Goal: Task Accomplishment & Management: Manage account settings

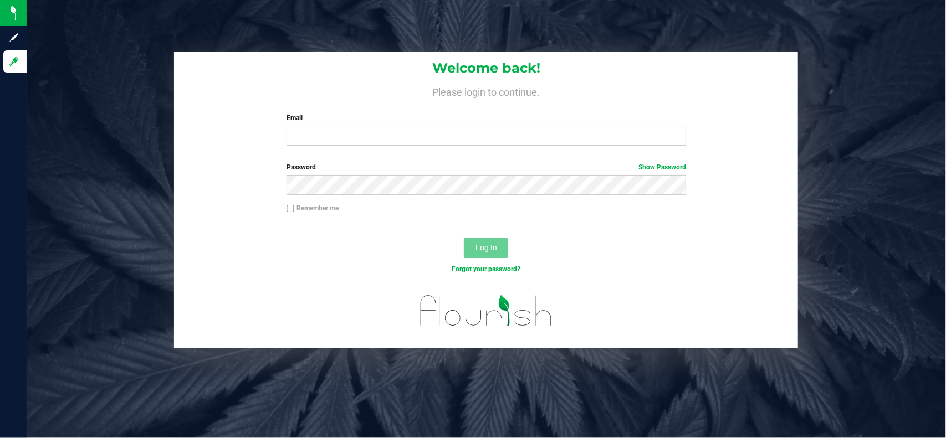
click at [368, 124] on div "Email Required Please format your email correctly." at bounding box center [486, 129] width 416 height 33
click at [377, 148] on div "Welcome back! Please login to continue. Email Required Please format your email…" at bounding box center [486, 103] width 624 height 103
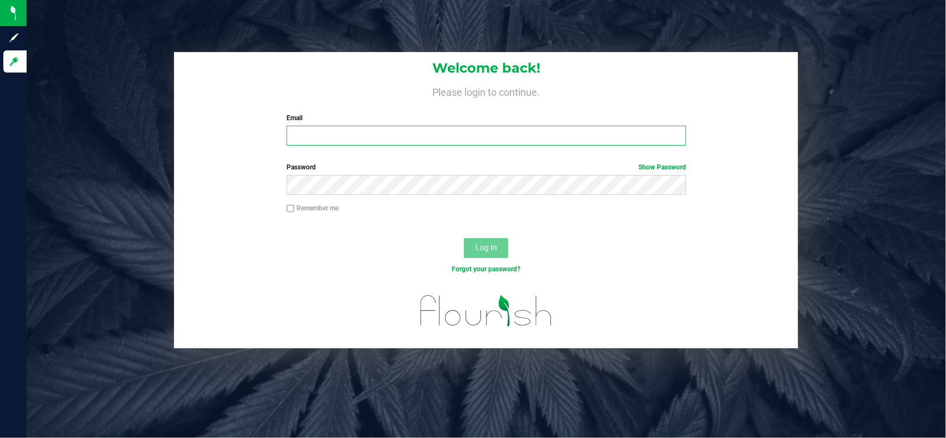
click at [380, 136] on input "Email" at bounding box center [486, 136] width 400 height 20
type input "[PERSON_NAME][EMAIL_ADDRESS][DOMAIN_NAME]"
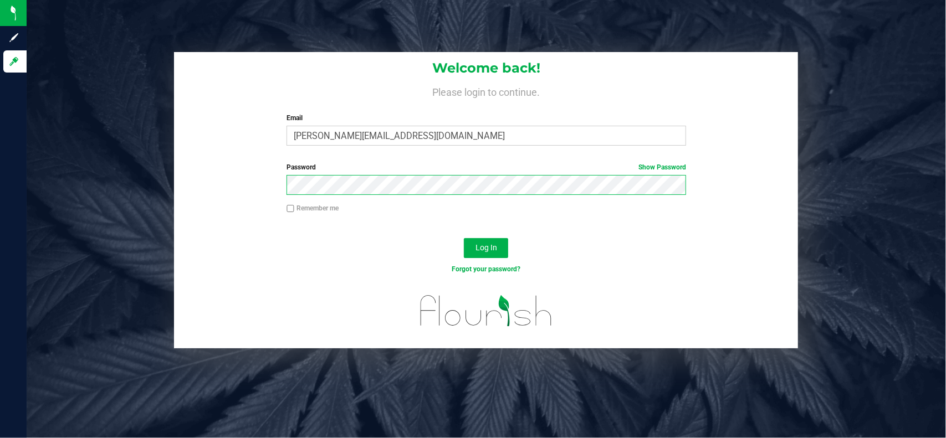
click at [464, 238] on button "Log In" at bounding box center [486, 248] width 44 height 20
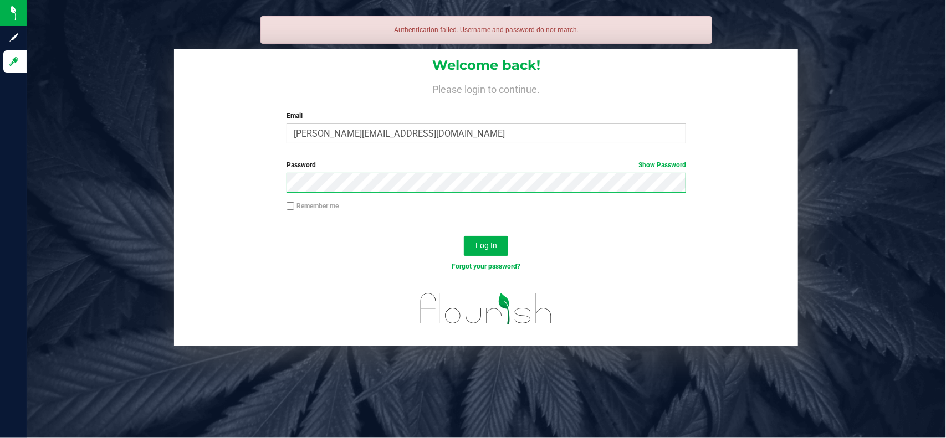
click at [464, 236] on button "Log In" at bounding box center [486, 246] width 44 height 20
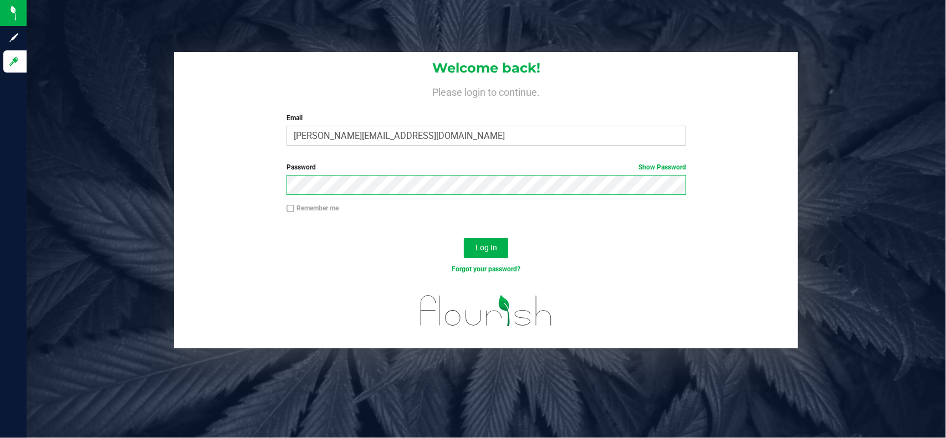
click at [464, 238] on button "Log In" at bounding box center [486, 248] width 44 height 20
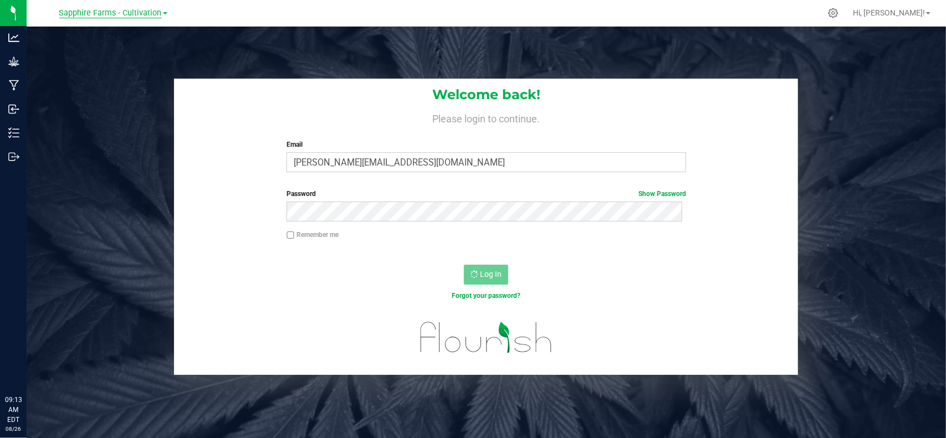
click at [132, 14] on span "Sapphire Farms - Cultivation" at bounding box center [110, 13] width 103 height 10
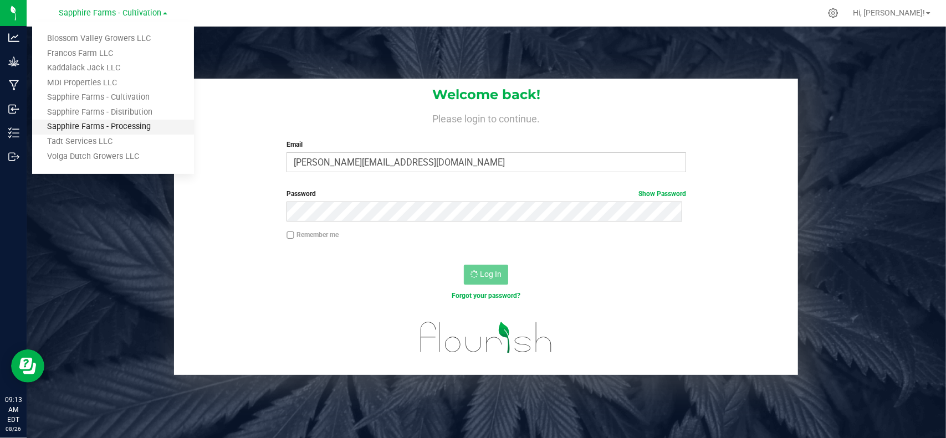
click at [136, 129] on link "Sapphire Farms - Processing" at bounding box center [113, 127] width 162 height 15
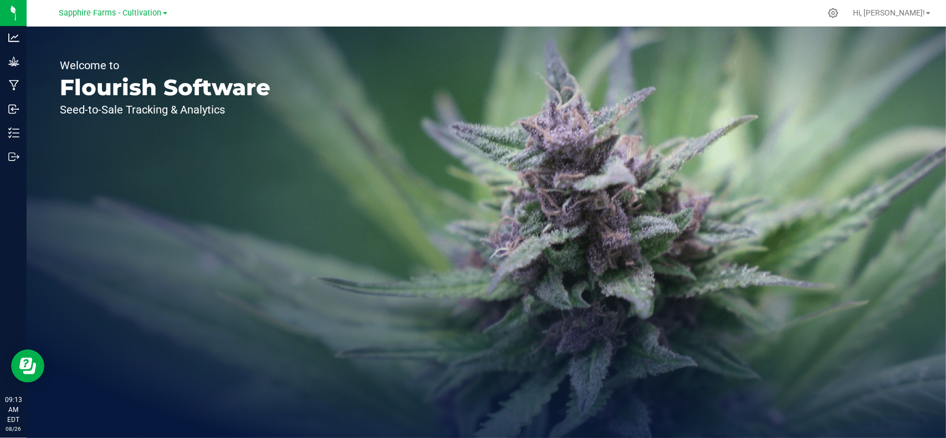
click at [132, 19] on div "Sapphire Farms - Cultivation" at bounding box center [113, 12] width 108 height 13
click at [135, 17] on span "Sapphire Farms - Cultivation" at bounding box center [110, 13] width 103 height 10
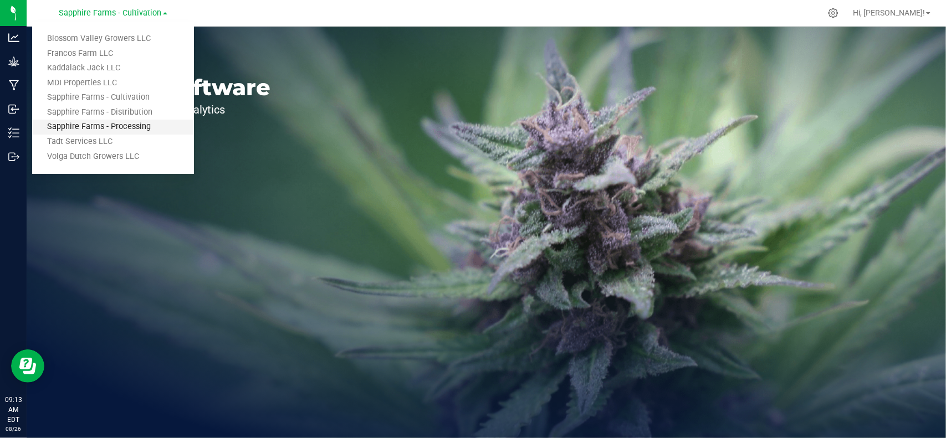
click at [144, 127] on link "Sapphire Farms - Processing" at bounding box center [113, 127] width 162 height 15
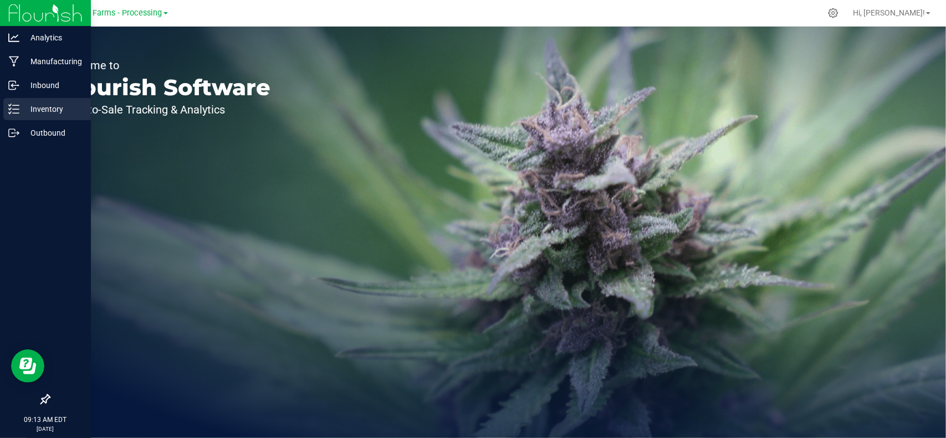
click at [53, 110] on p "Inventory" at bounding box center [52, 109] width 66 height 13
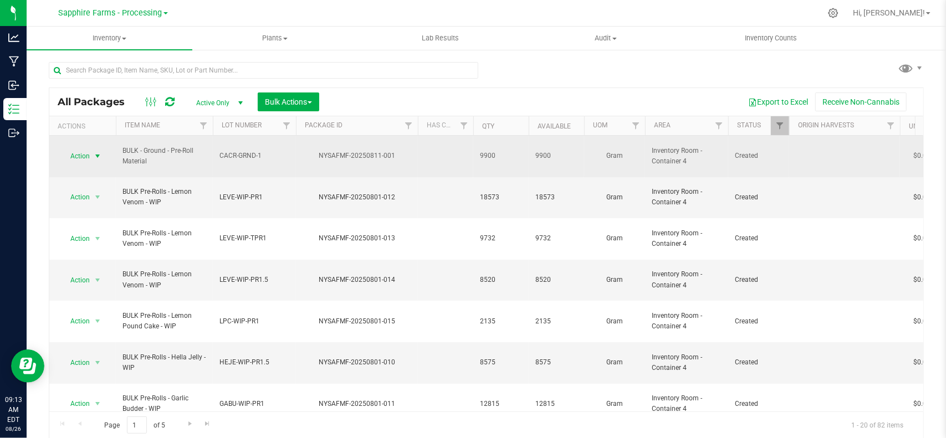
click at [98, 156] on span "select" at bounding box center [98, 157] width 14 height 16
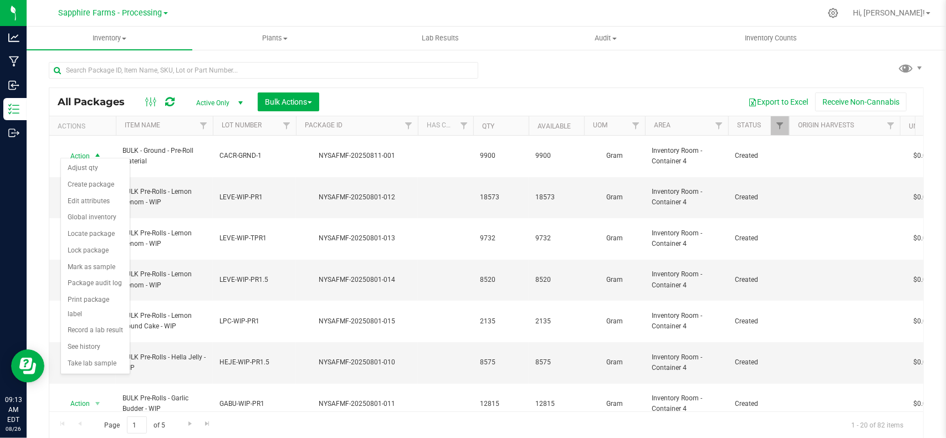
click at [98, 158] on div "Action Adjust qty Create package Edit attributes Global inventory Locate packag…" at bounding box center [95, 266] width 70 height 217
click at [101, 170] on li "Adjust qty" at bounding box center [95, 168] width 69 height 17
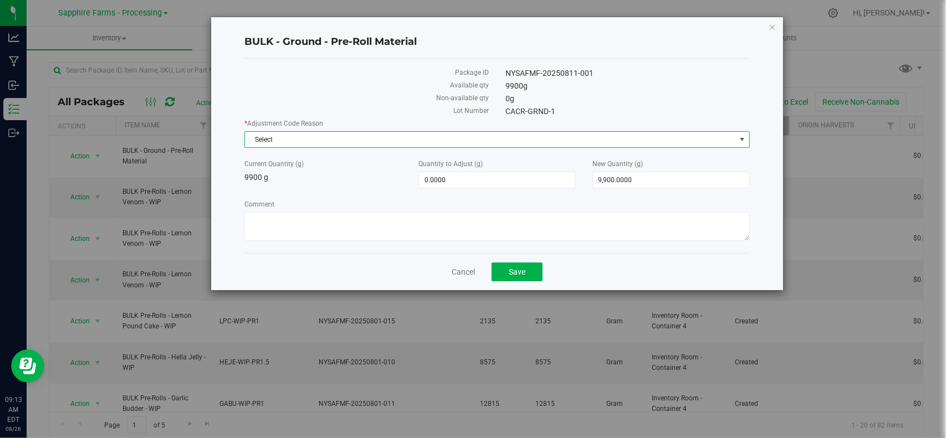
click at [309, 137] on span "Select" at bounding box center [490, 140] width 490 height 16
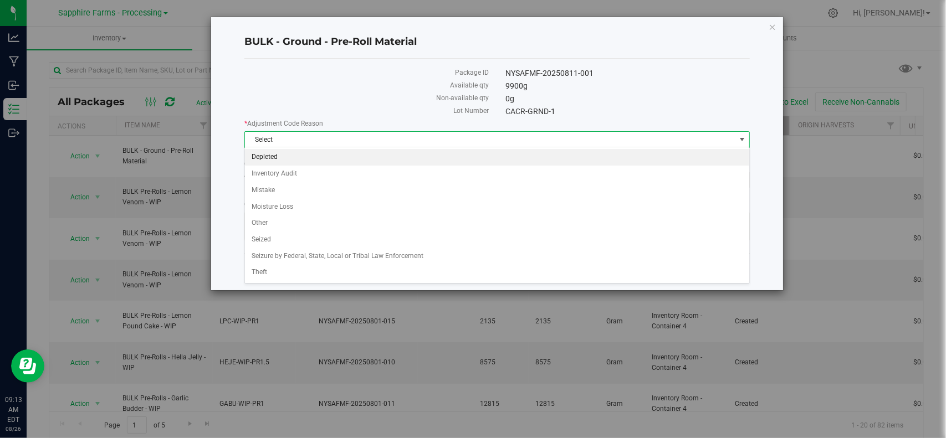
click at [300, 152] on li "Depleted" at bounding box center [497, 157] width 504 height 17
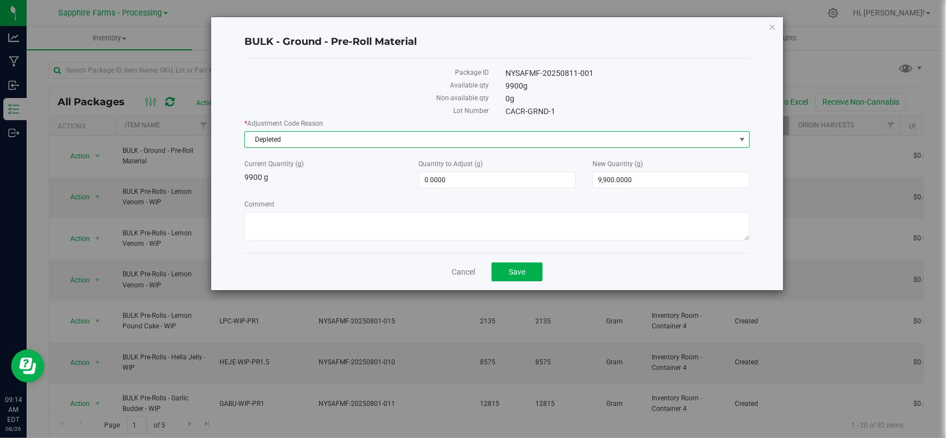
click at [270, 147] on div "* Adjustment Code Reason Depleted Select Depleted Inventory Audit Mistake Moist…" at bounding box center [496, 182] width 505 height 126
click at [272, 136] on span "Depleted" at bounding box center [490, 140] width 490 height 16
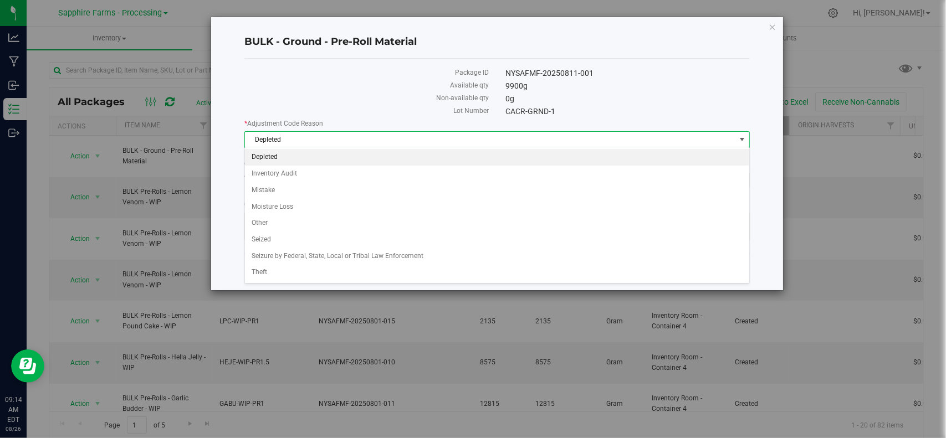
click at [305, 101] on label "Non-available qty" at bounding box center [366, 98] width 244 height 10
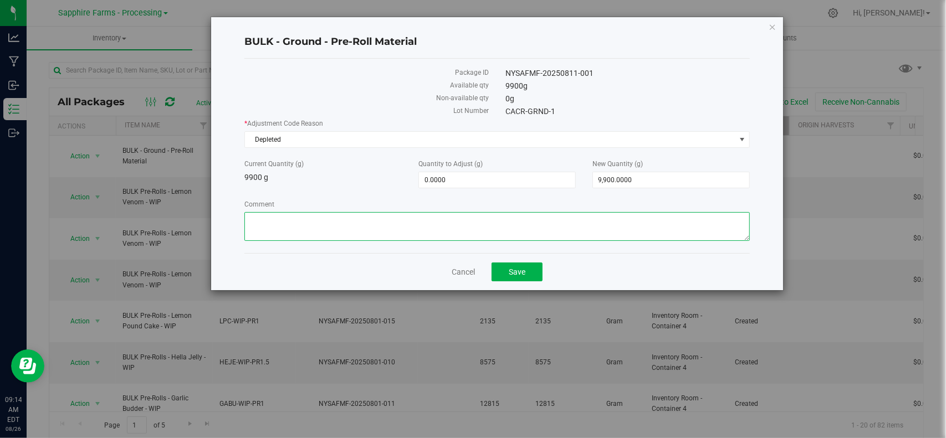
click at [297, 228] on textarea "Comment" at bounding box center [496, 226] width 505 height 29
drag, startPoint x: 246, startPoint y: 3, endPoint x: 278, endPoint y: 77, distance: 80.9
click at [278, 77] on div "Package ID" at bounding box center [366, 74] width 261 height 13
click at [774, 22] on icon "button" at bounding box center [773, 26] width 8 height 13
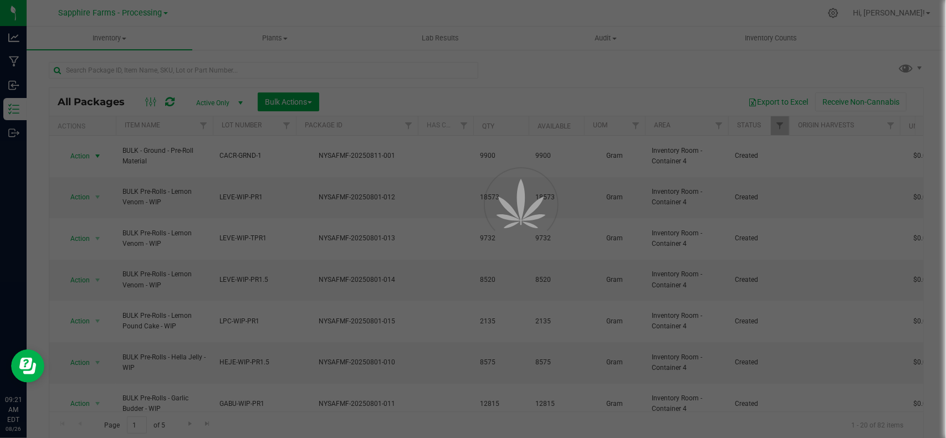
click at [105, 12] on div at bounding box center [473, 219] width 946 height 438
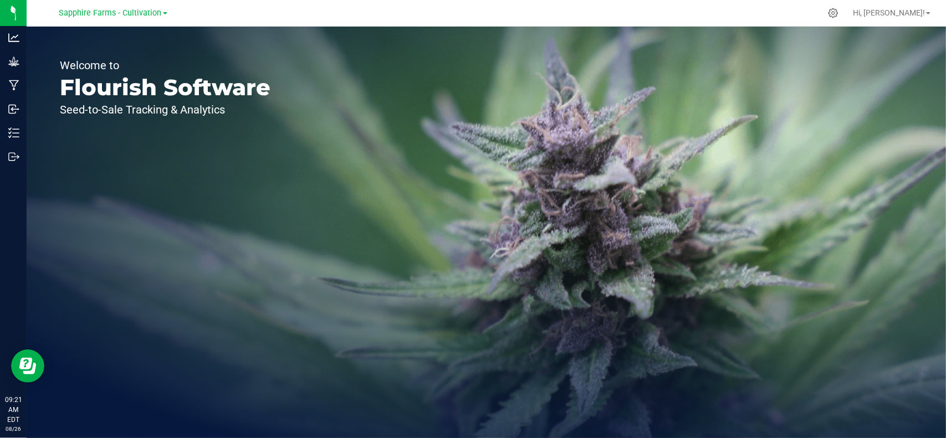
click at [141, 7] on div "Sapphire Farms - Cultivation" at bounding box center [113, 12] width 108 height 13
click at [141, 7] on link "Sapphire Farms - Cultivation" at bounding box center [113, 12] width 108 height 11
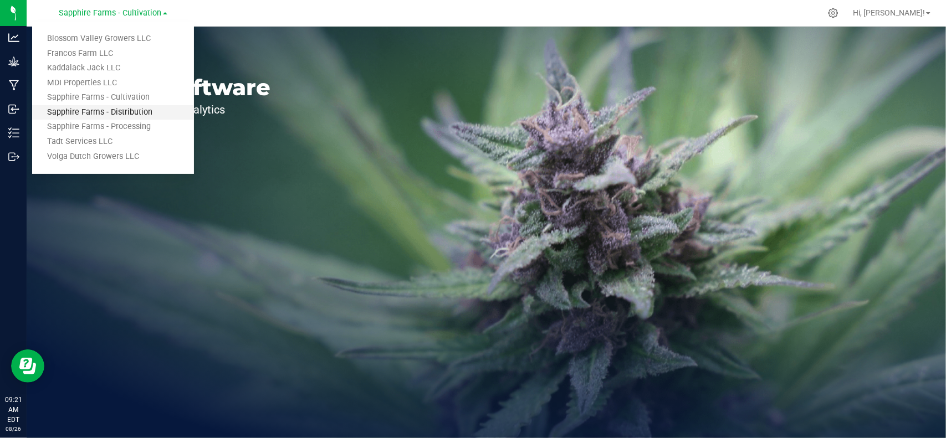
click at [136, 106] on link "Sapphire Farms - Distribution" at bounding box center [113, 112] width 162 height 15
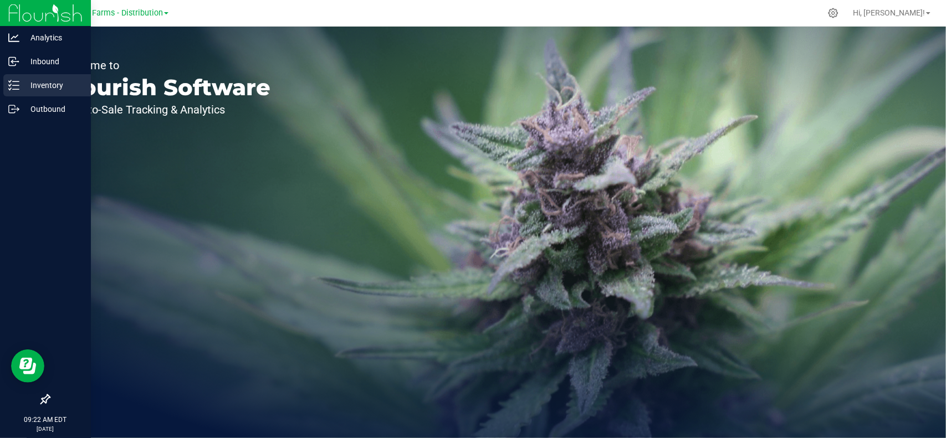
click at [40, 86] on p "Inventory" at bounding box center [52, 85] width 66 height 13
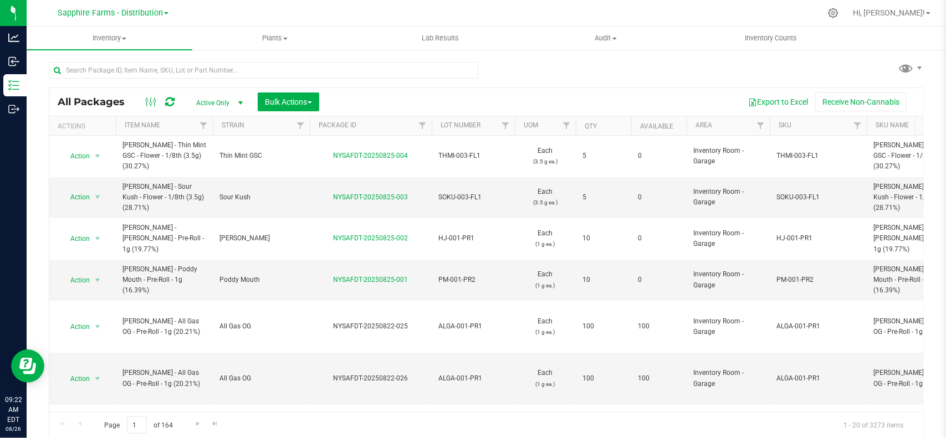
click at [611, 129] on th "Qty" at bounding box center [603, 125] width 55 height 19
